Goal: Entertainment & Leisure: Consume media (video, audio)

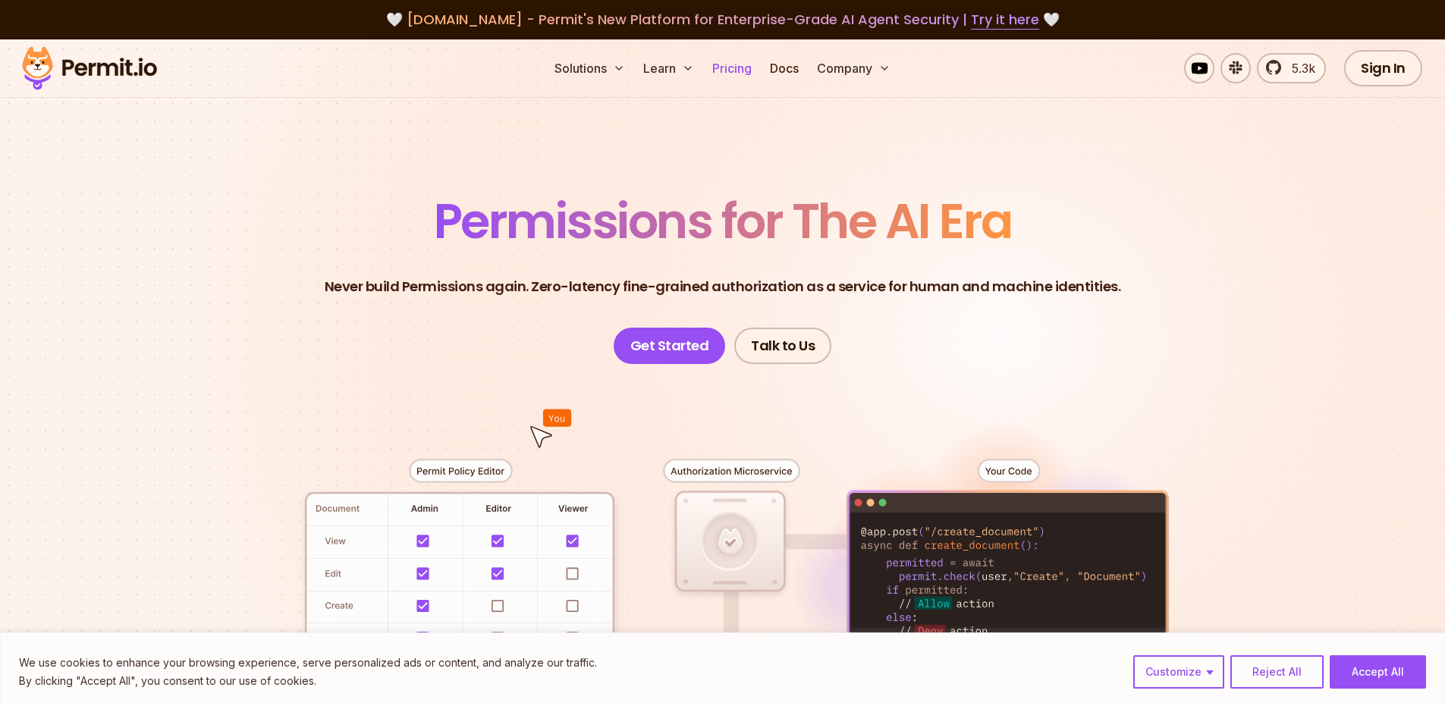
click at [725, 71] on link "Pricing" at bounding box center [732, 68] width 52 height 30
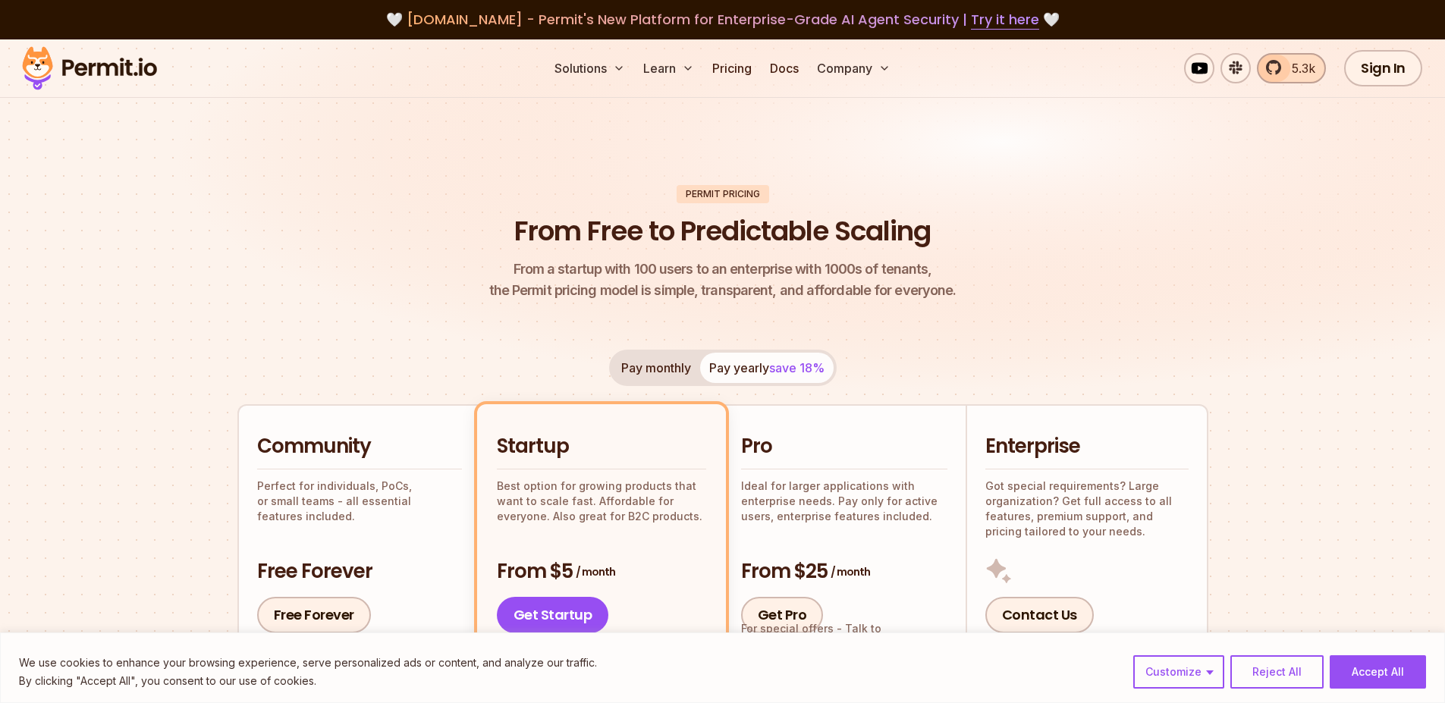
click at [1290, 69] on span "5.3k" at bounding box center [1299, 68] width 33 height 18
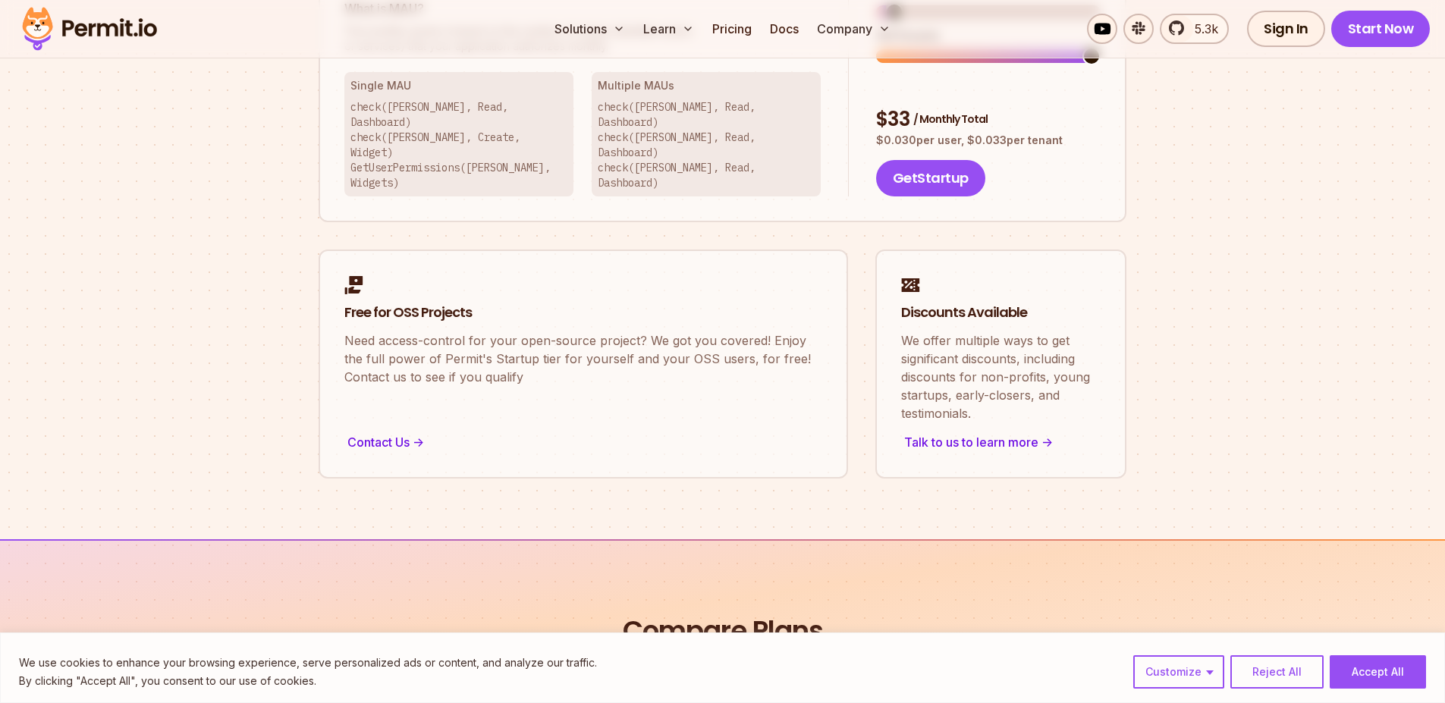
scroll to position [1229, 0]
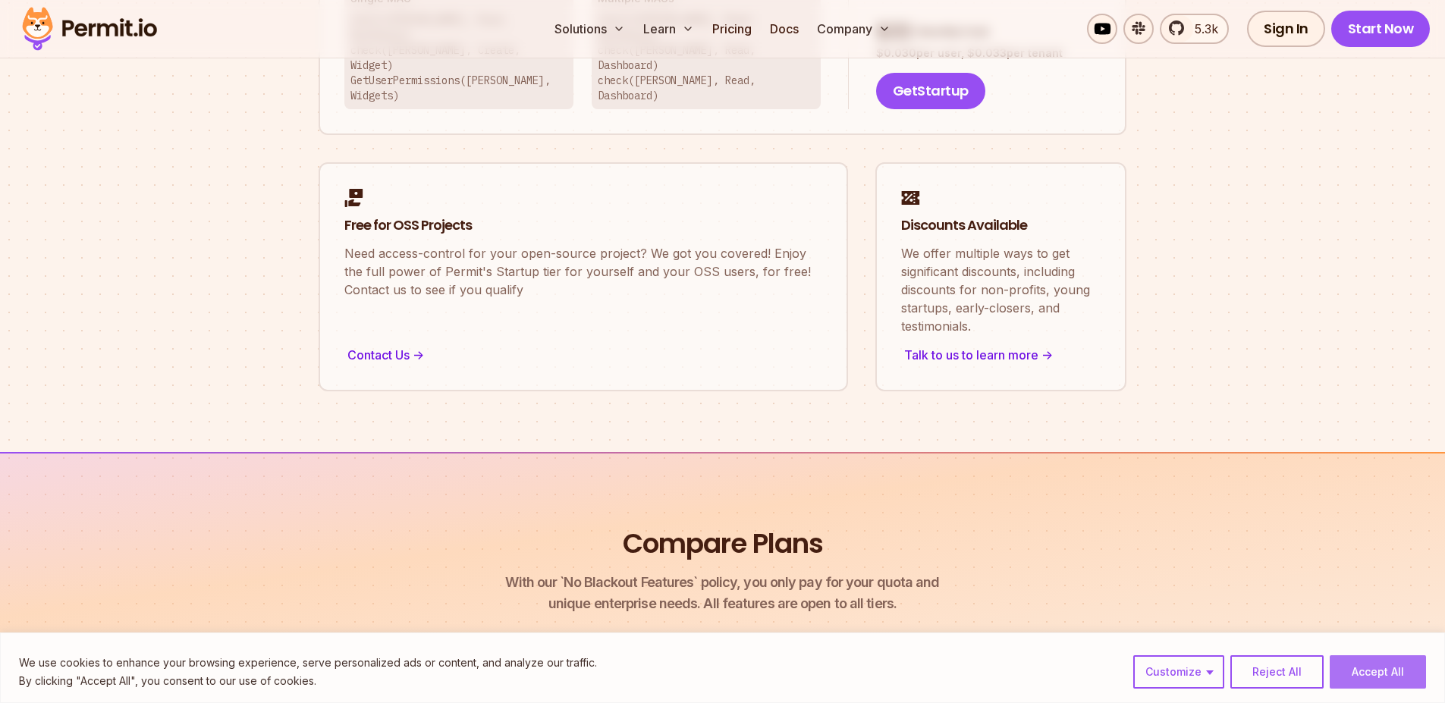
click at [1391, 684] on button "Accept All" at bounding box center [1378, 671] width 96 height 33
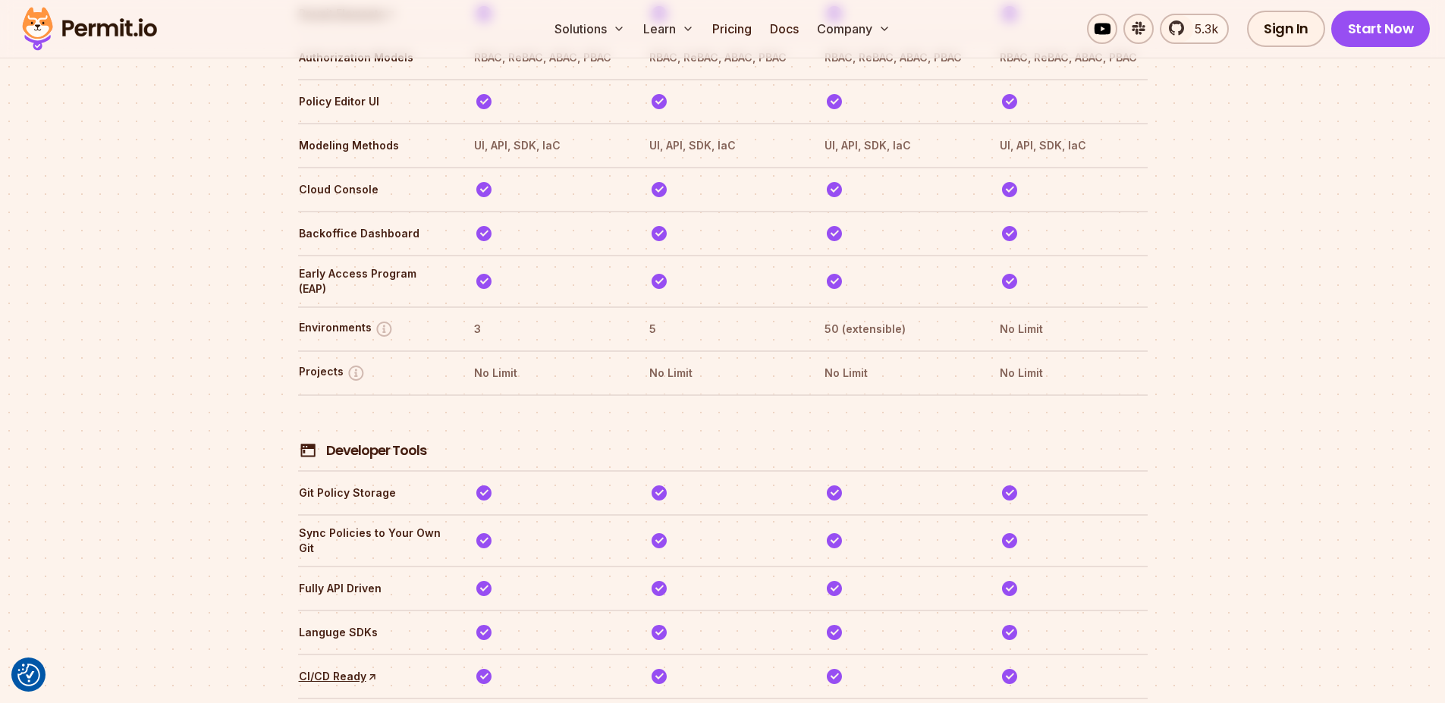
scroll to position [2595, 0]
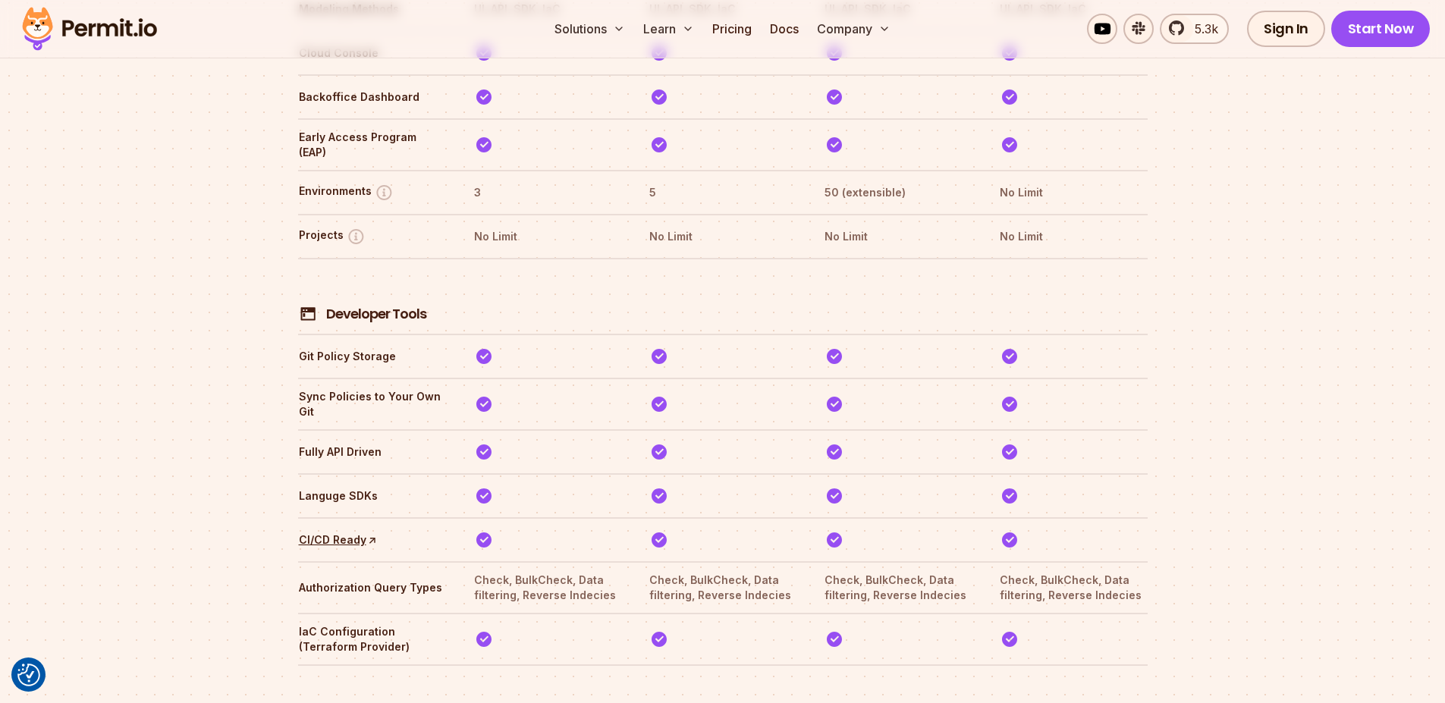
click at [108, 9] on img at bounding box center [89, 29] width 149 height 52
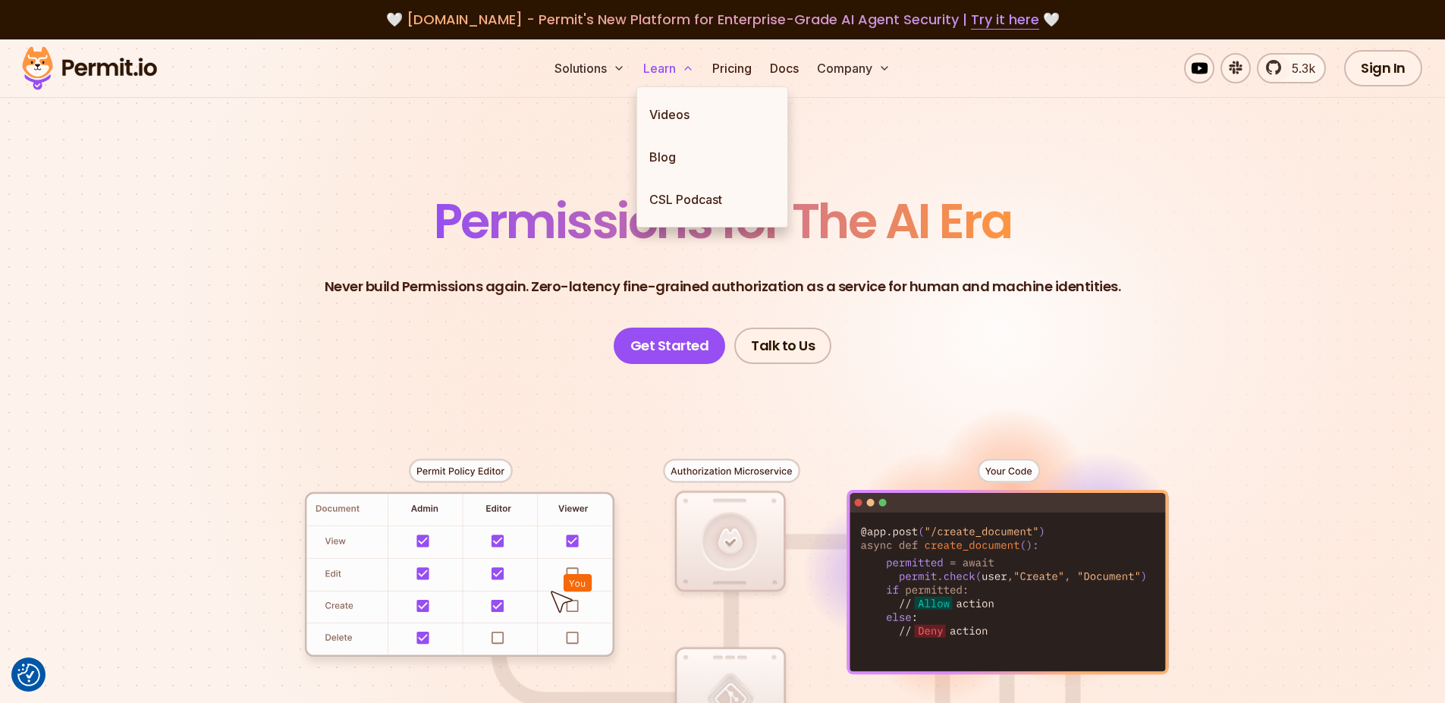
click at [649, 71] on button "Learn" at bounding box center [668, 68] width 63 height 30
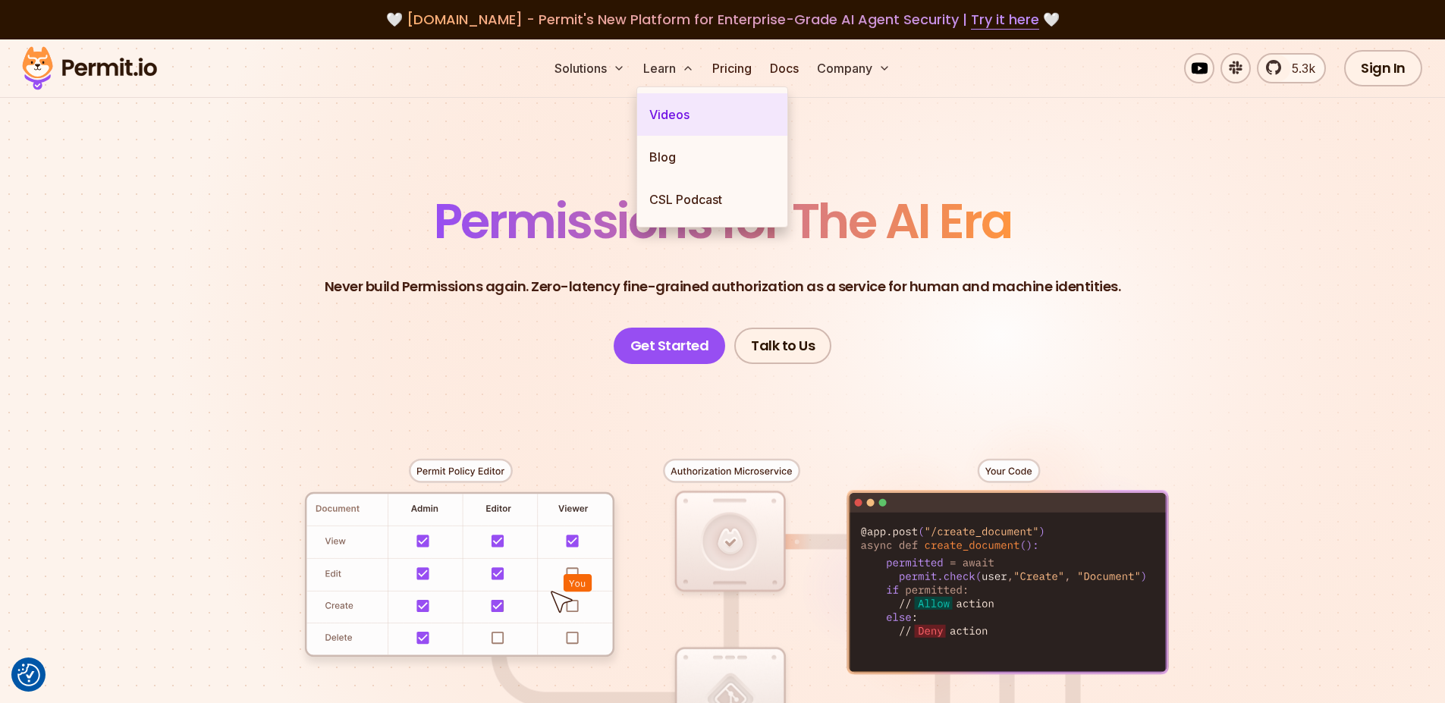
click at [661, 121] on link "Videos" at bounding box center [712, 114] width 150 height 42
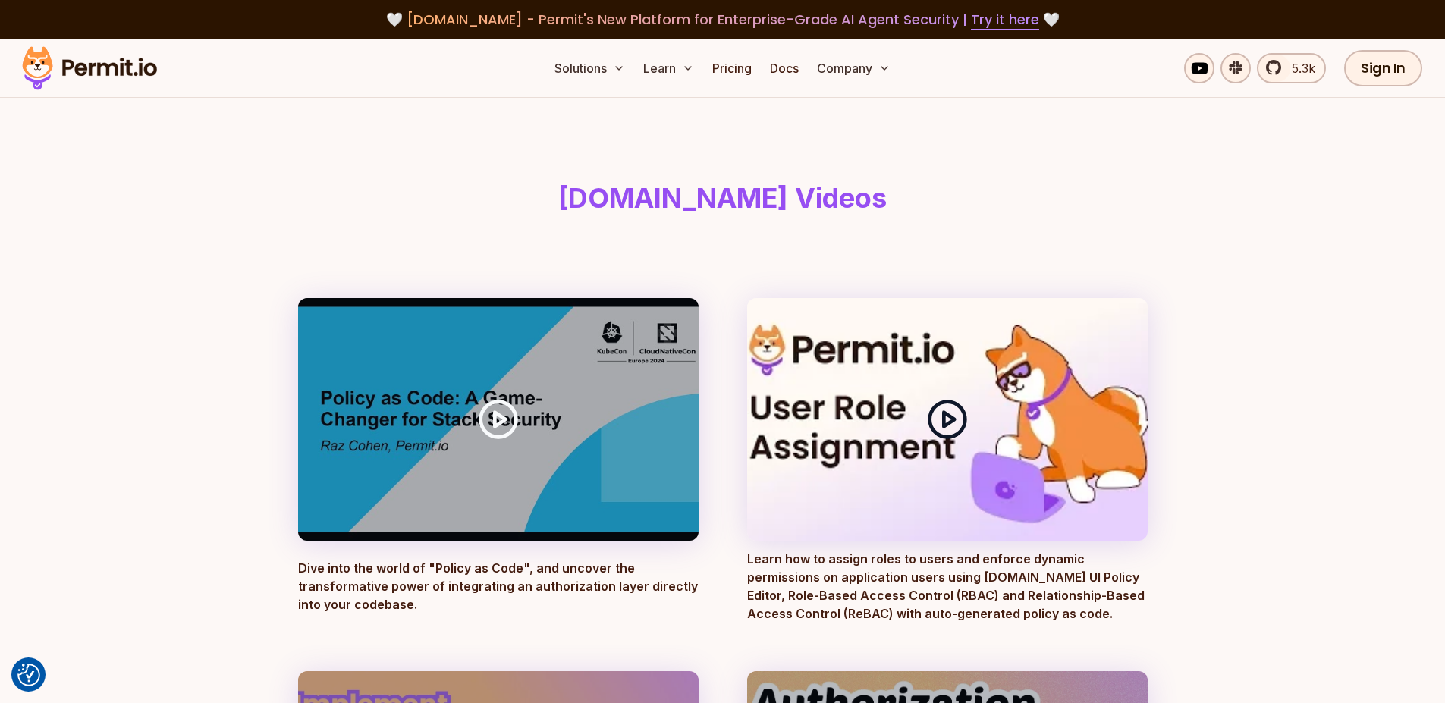
click at [938, 422] on icon at bounding box center [947, 419] width 42 height 42
